Goal: Information Seeking & Learning: Find specific fact

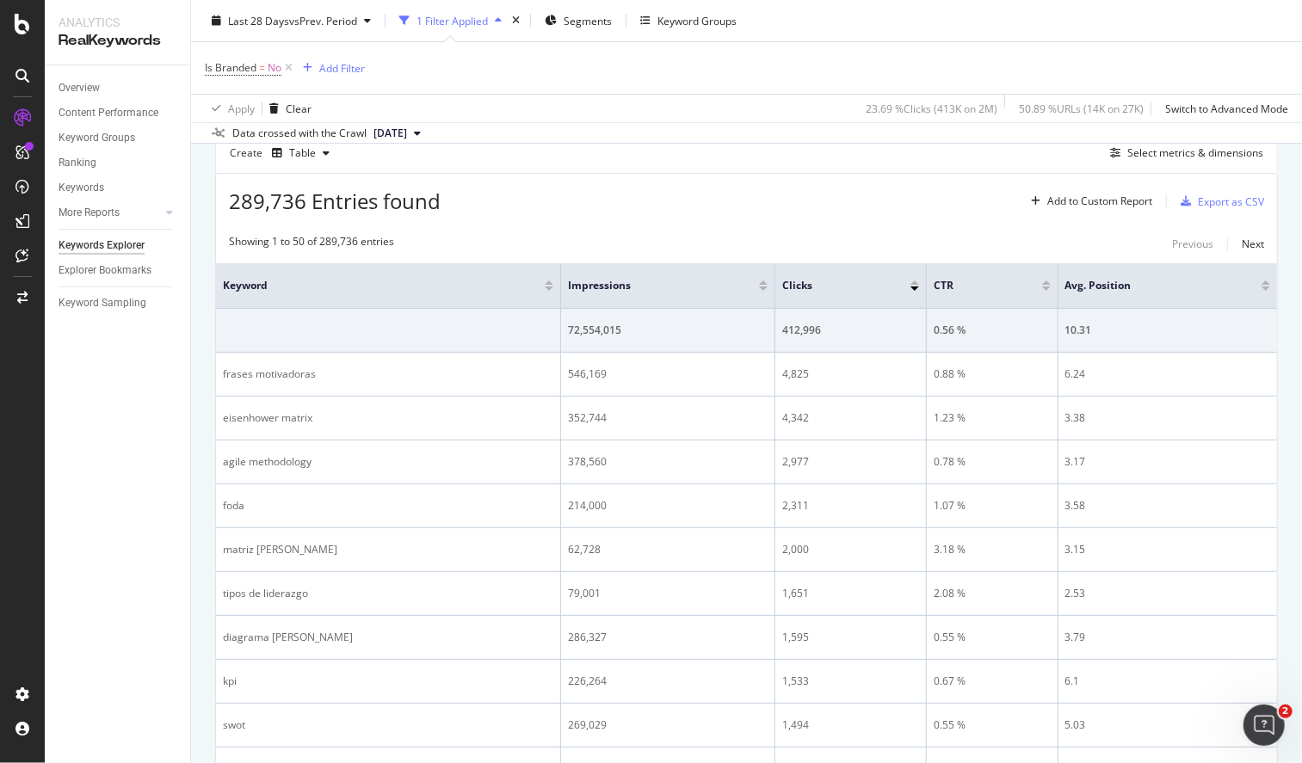
scroll to position [201, 0]
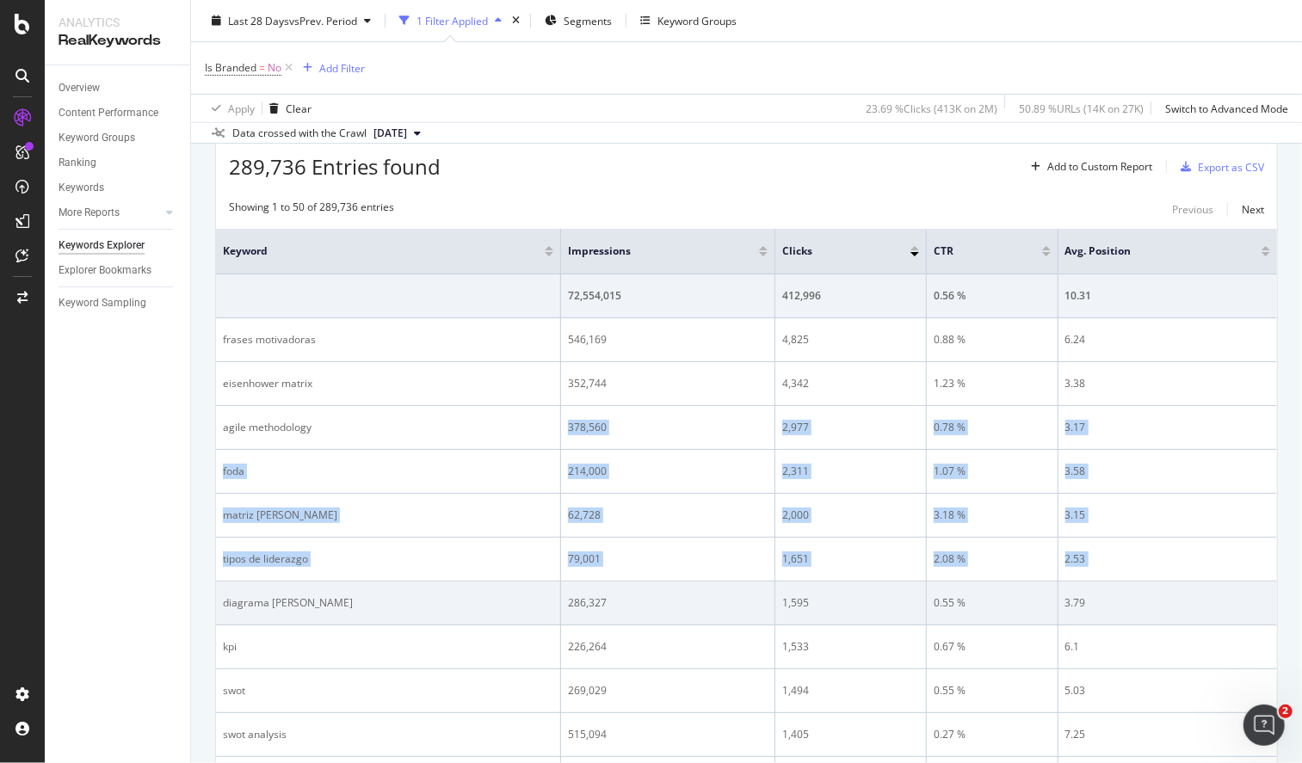
drag, startPoint x: 239, startPoint y: 445, endPoint x: 380, endPoint y: 601, distance: 210.8
click at [380, 601] on div "diagrama [PERSON_NAME]" at bounding box center [388, 602] width 330 height 15
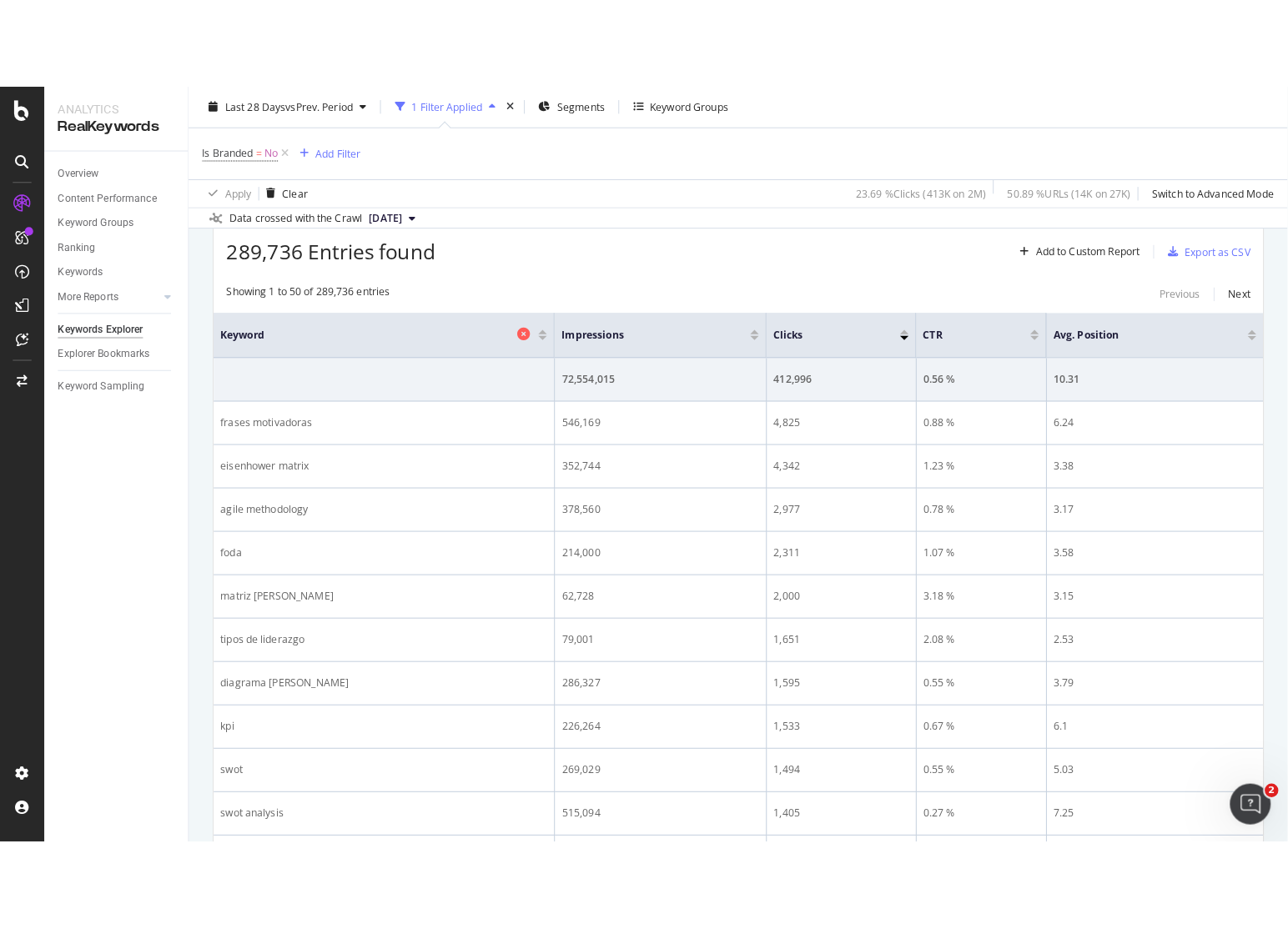
scroll to position [0, 0]
